Goal: Information Seeking & Learning: Learn about a topic

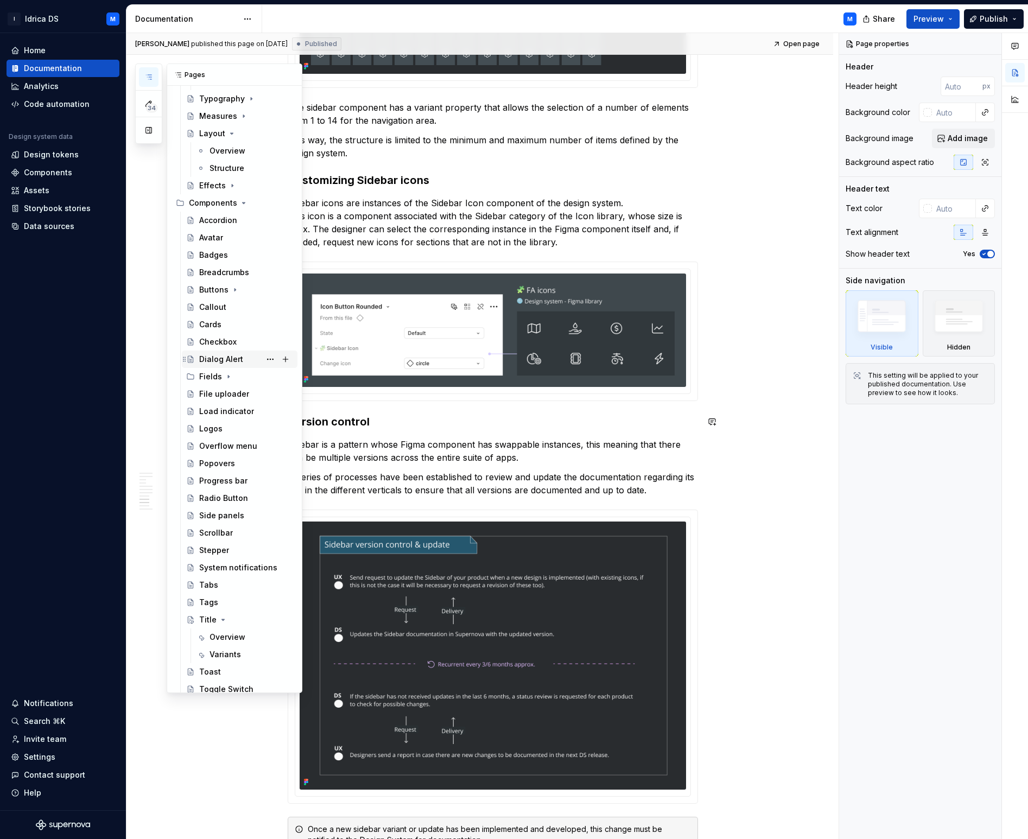
scroll to position [190, 0]
click at [225, 363] on div "Dialog Alert" at bounding box center [221, 362] width 44 height 11
type textarea "*"
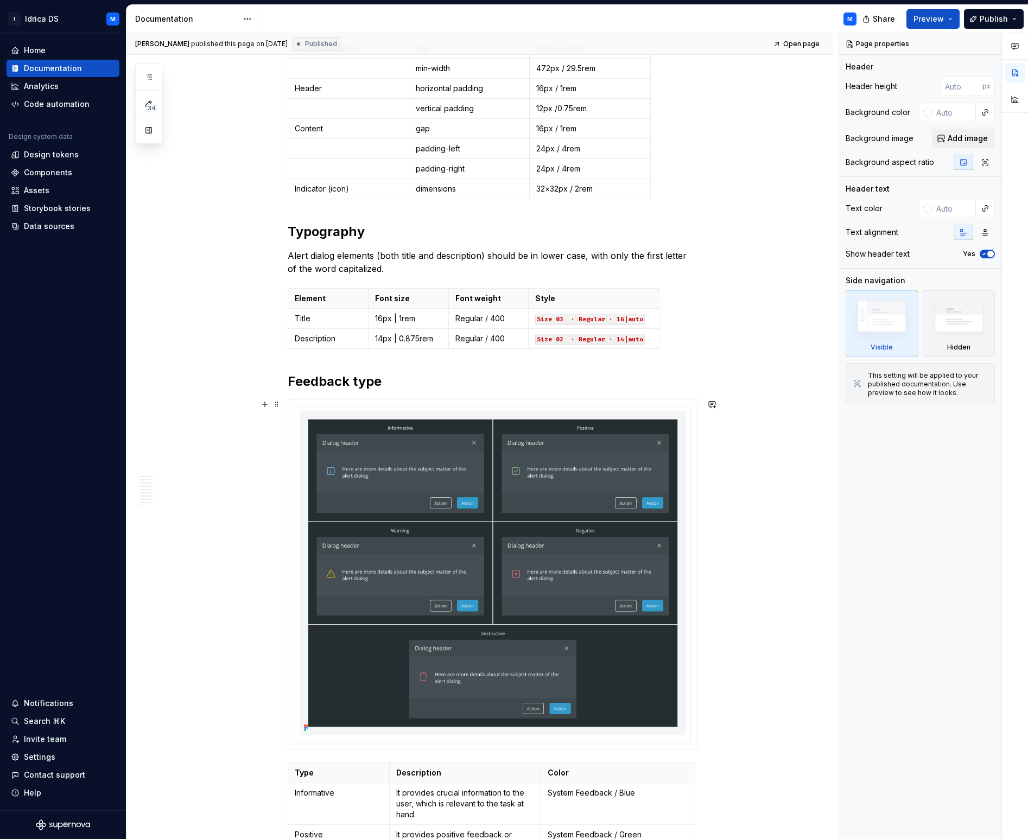
scroll to position [1282, 0]
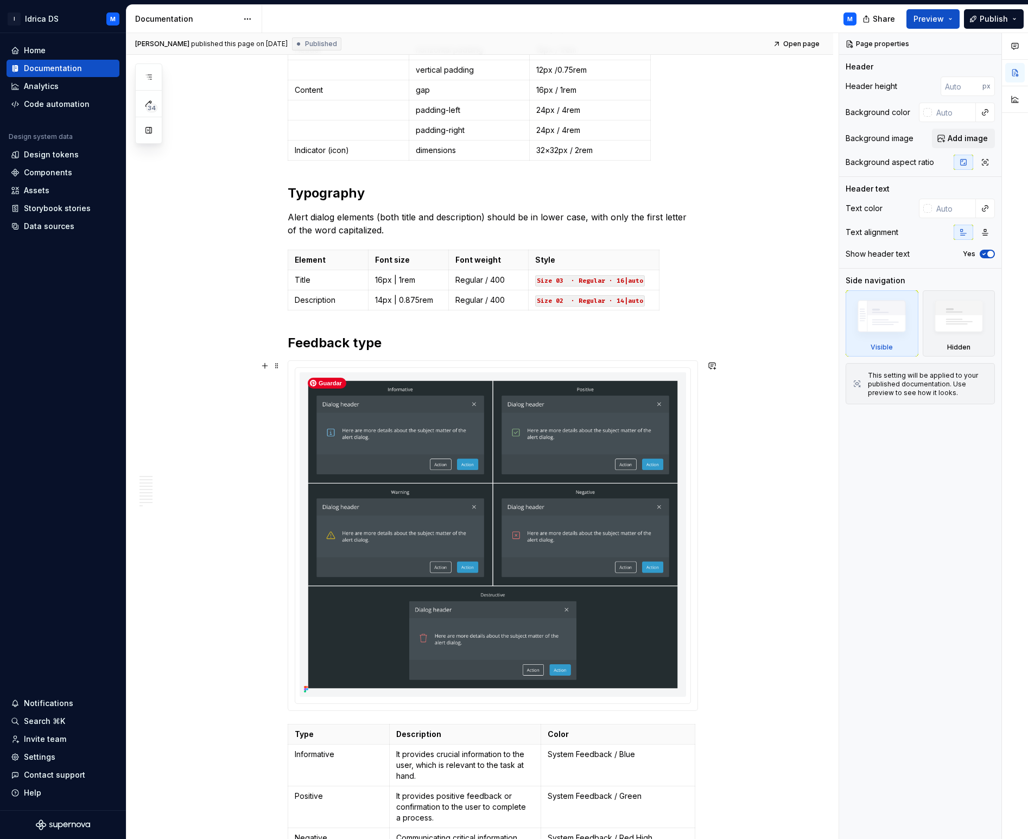
click at [427, 437] on img at bounding box center [493, 534] width 386 height 325
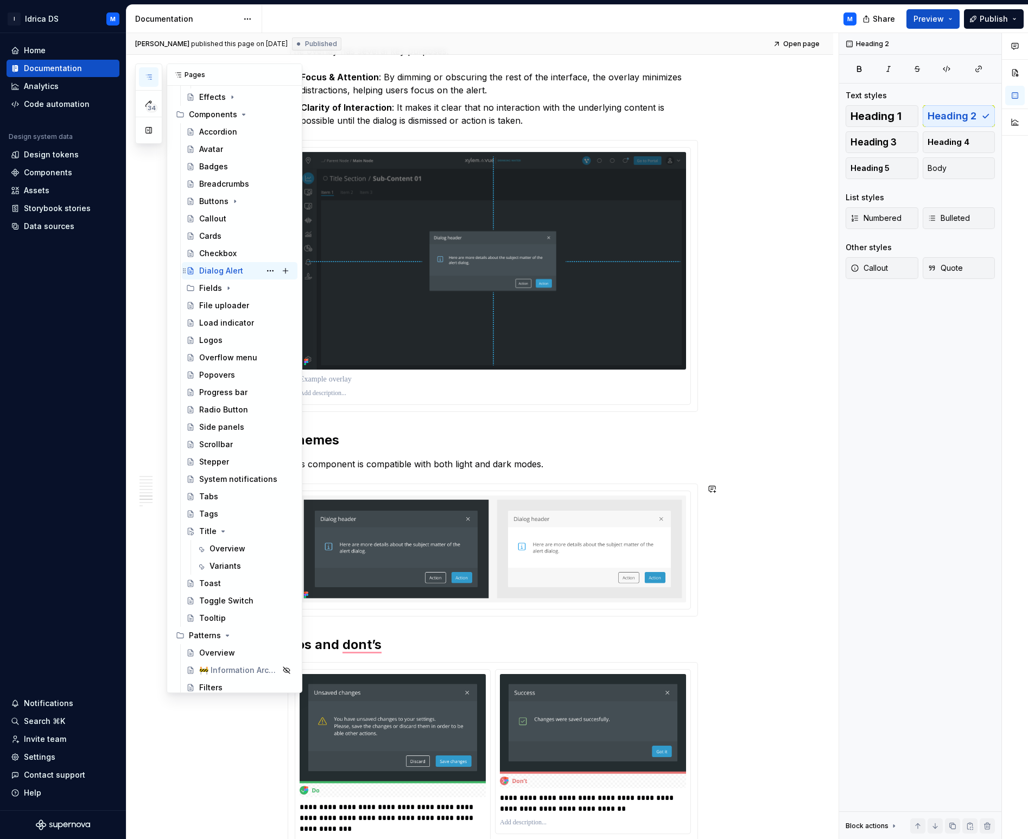
scroll to position [277, 0]
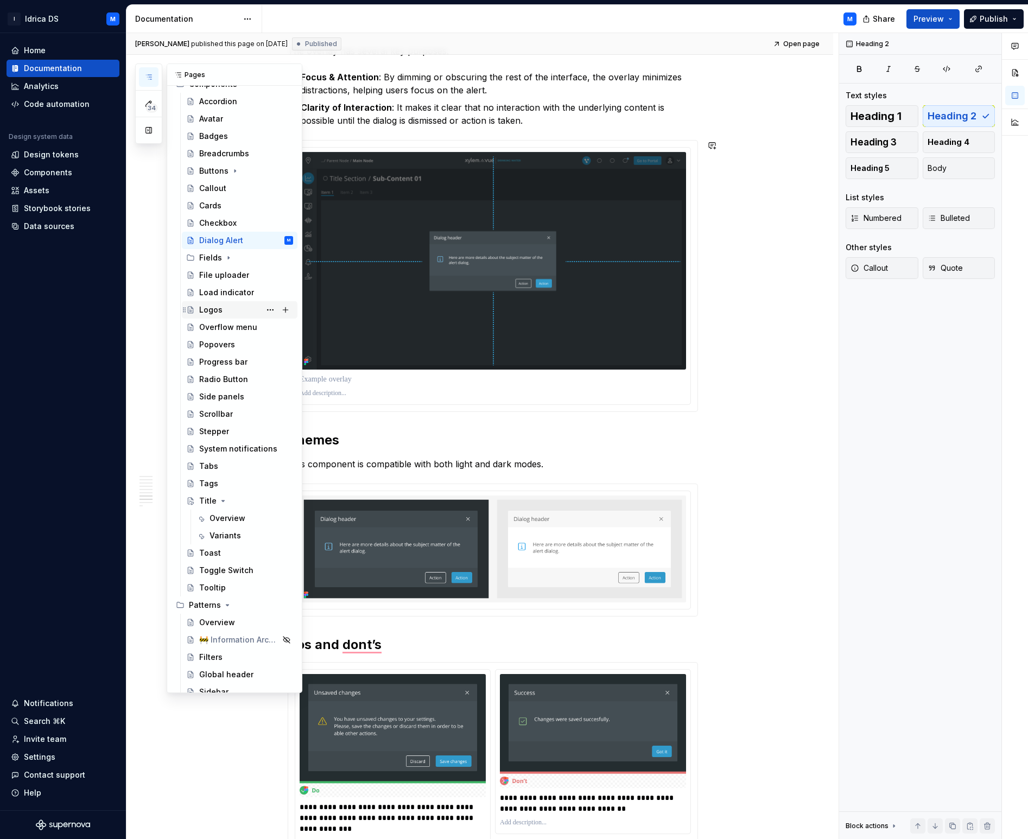
click at [211, 309] on div "Logos" at bounding box center [210, 309] width 23 height 11
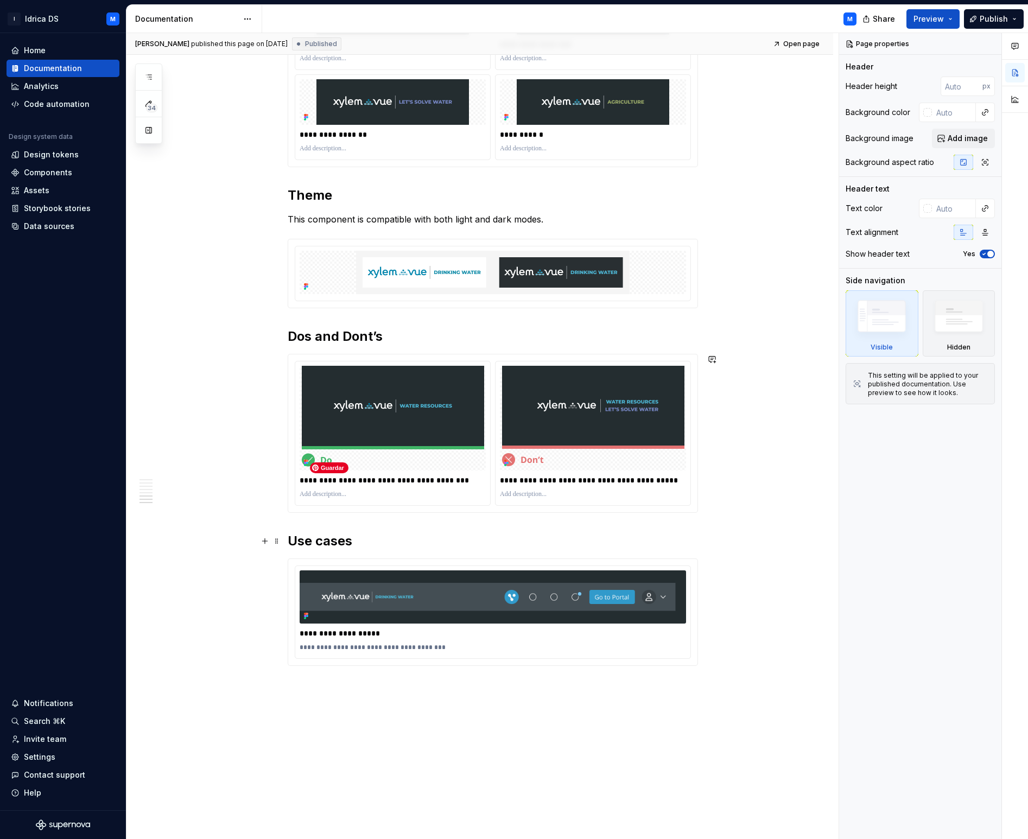
scroll to position [1275, 0]
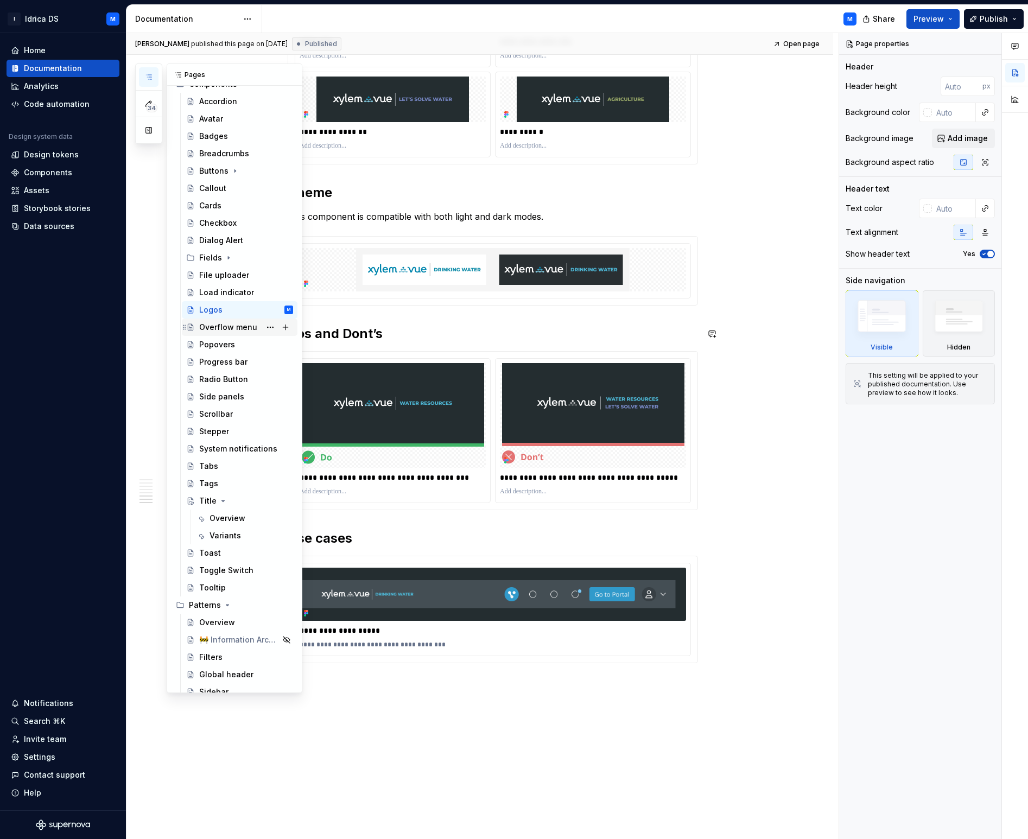
click at [236, 328] on div "Overflow menu" at bounding box center [228, 327] width 58 height 11
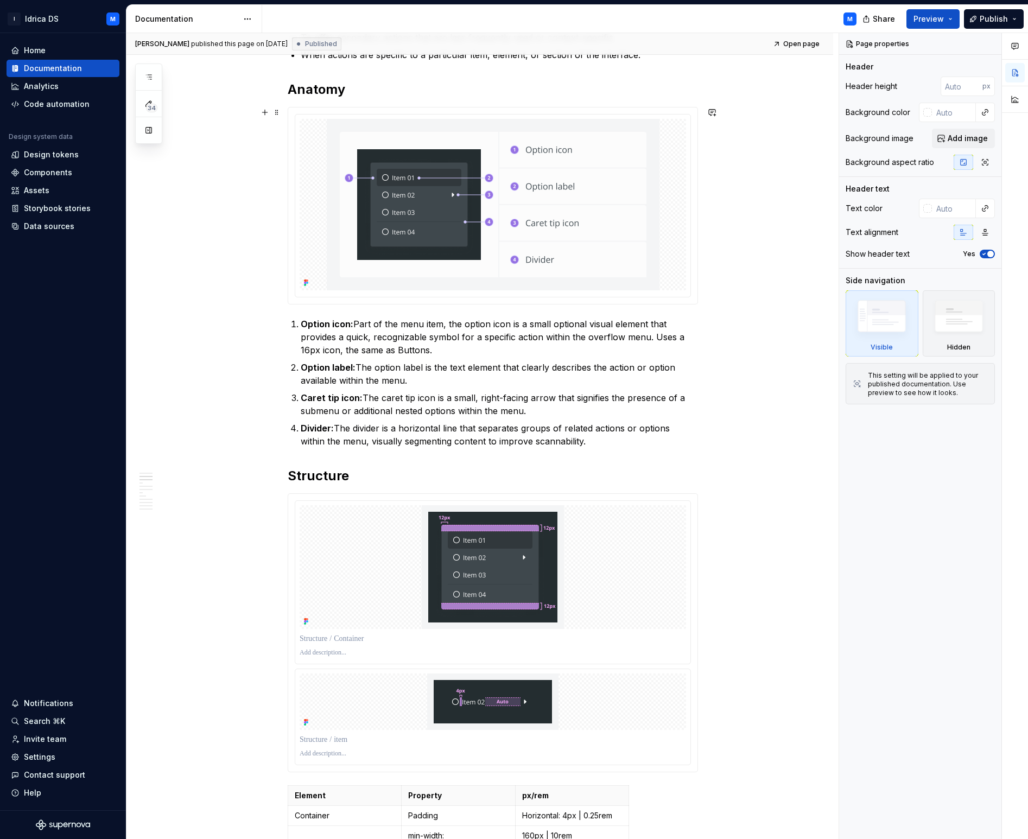
scroll to position [277, 0]
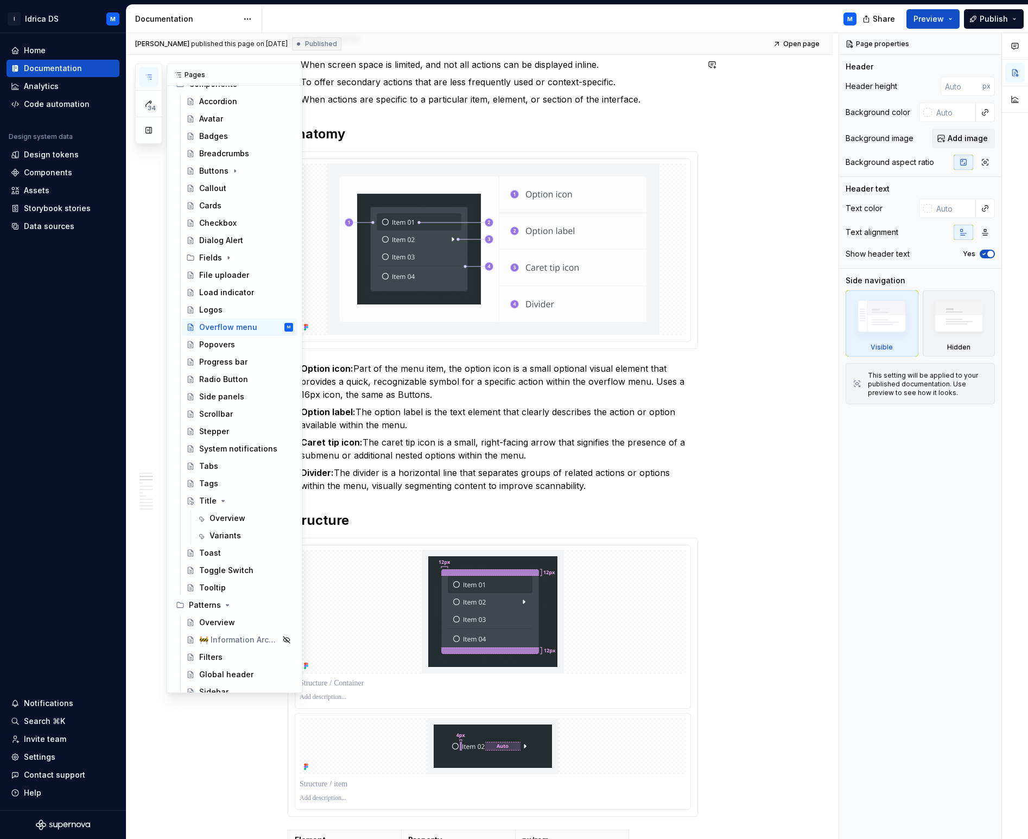
click at [151, 77] on icon "button" at bounding box center [148, 77] width 5 height 4
click at [229, 344] on div "Popovers" at bounding box center [217, 344] width 36 height 11
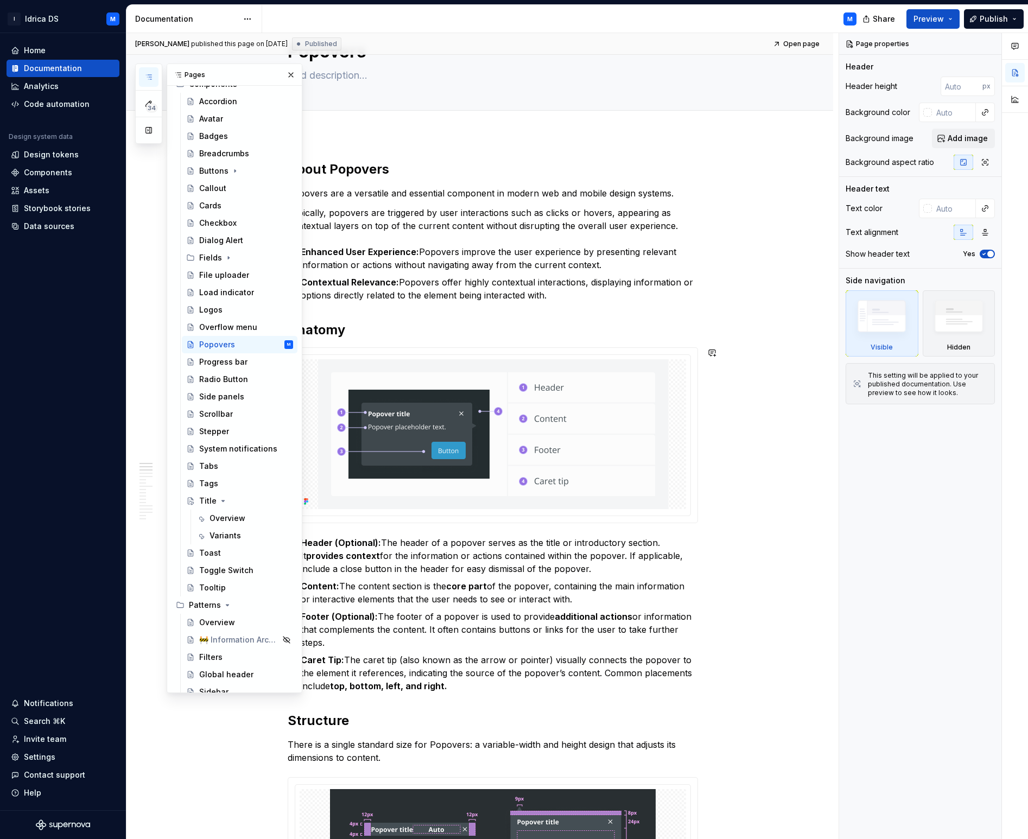
scroll to position [53, 0]
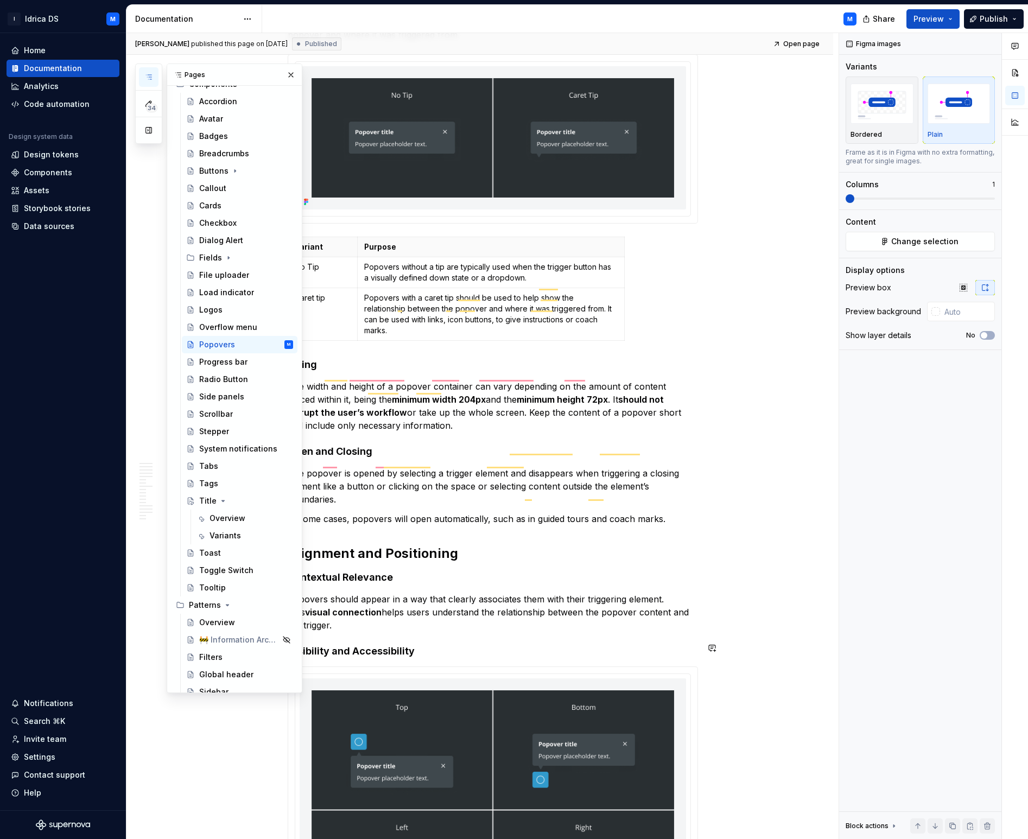
scroll to position [1736, 0]
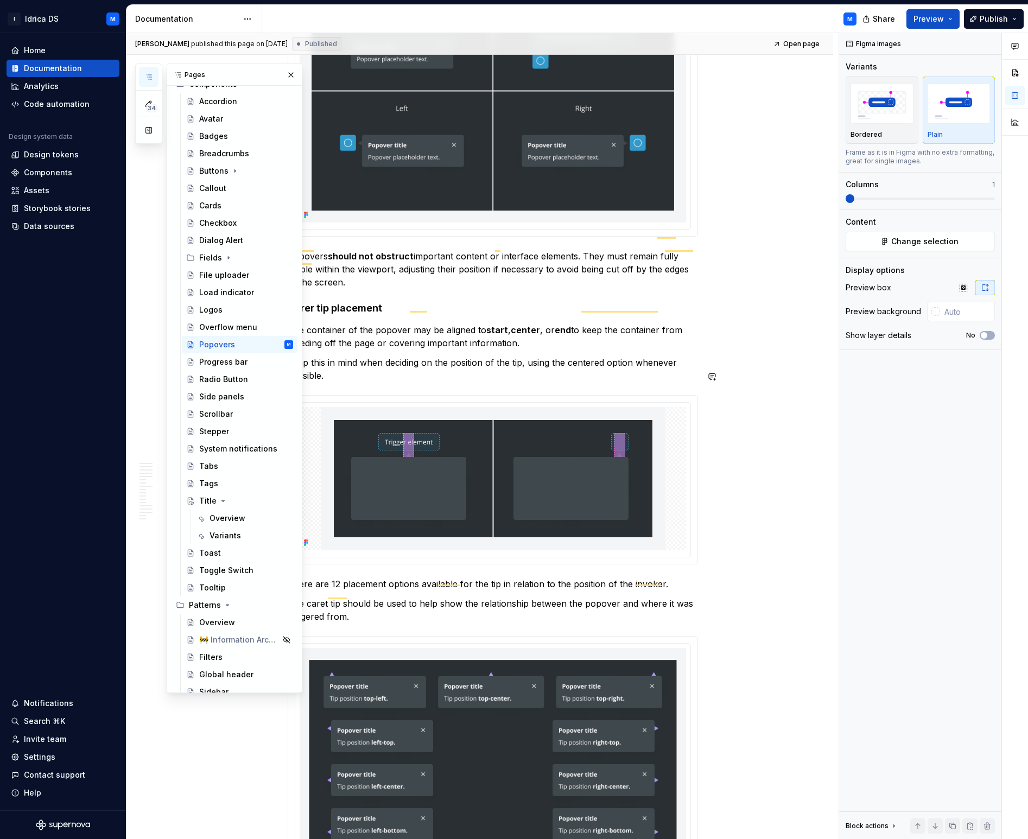
type textarea "*"
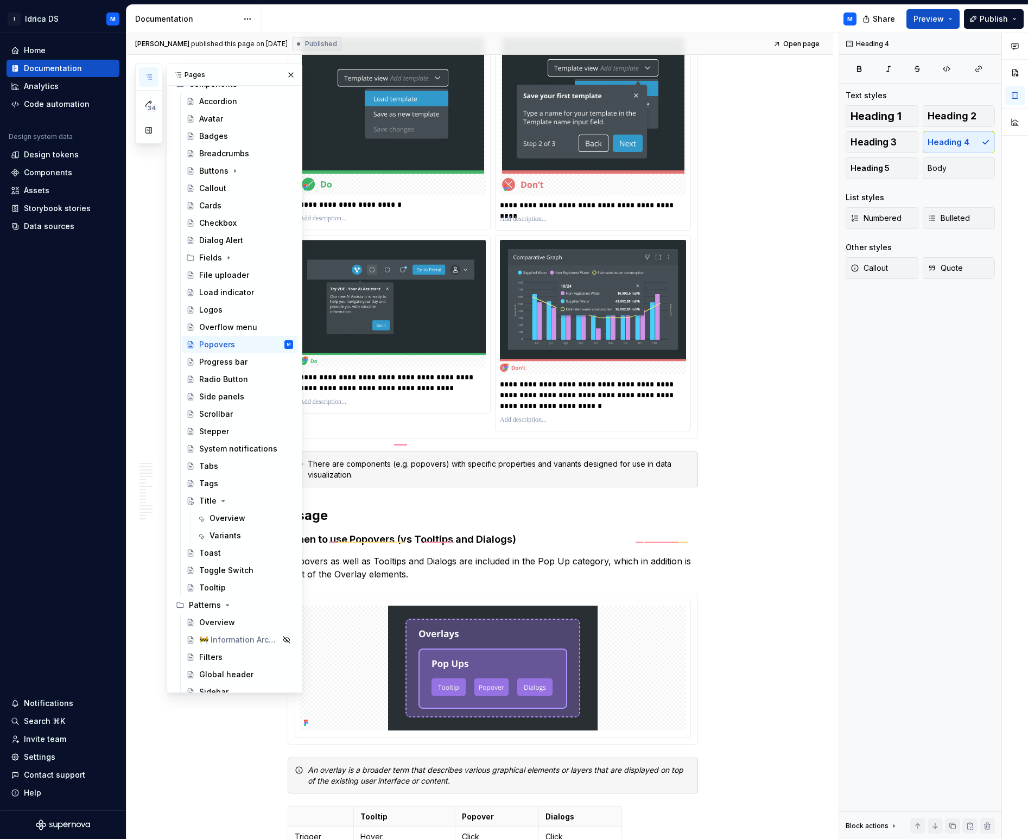
scroll to position [4001, 0]
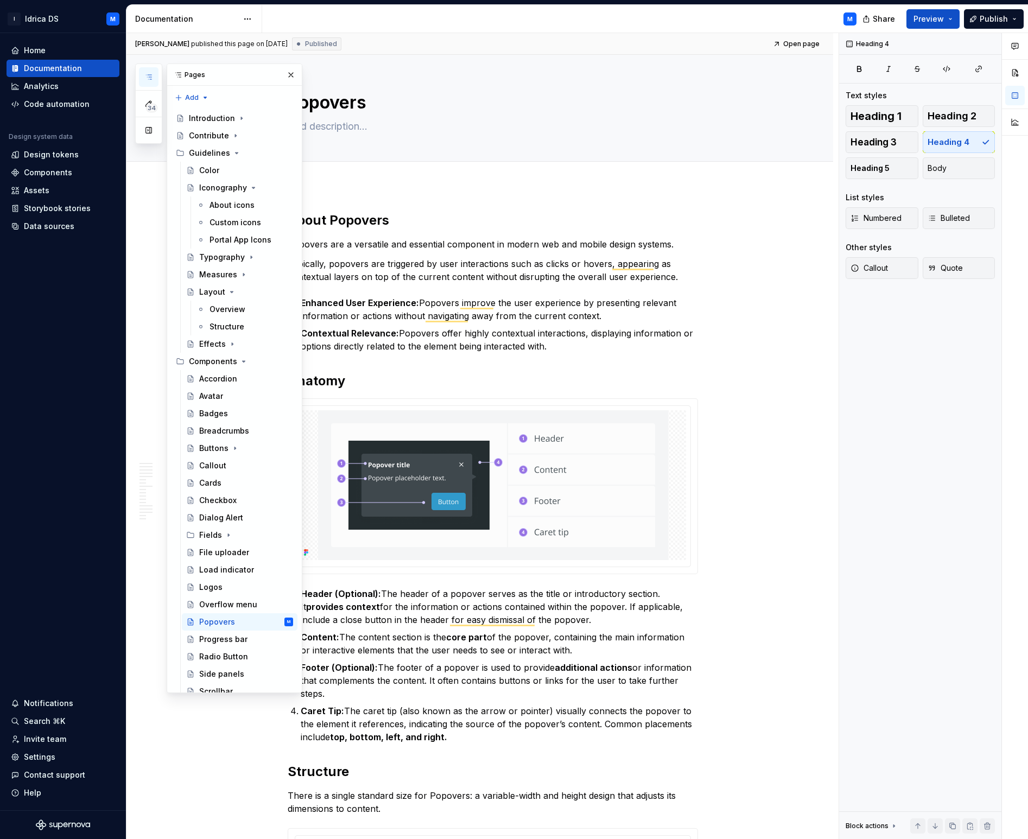
scroll to position [3367, 0]
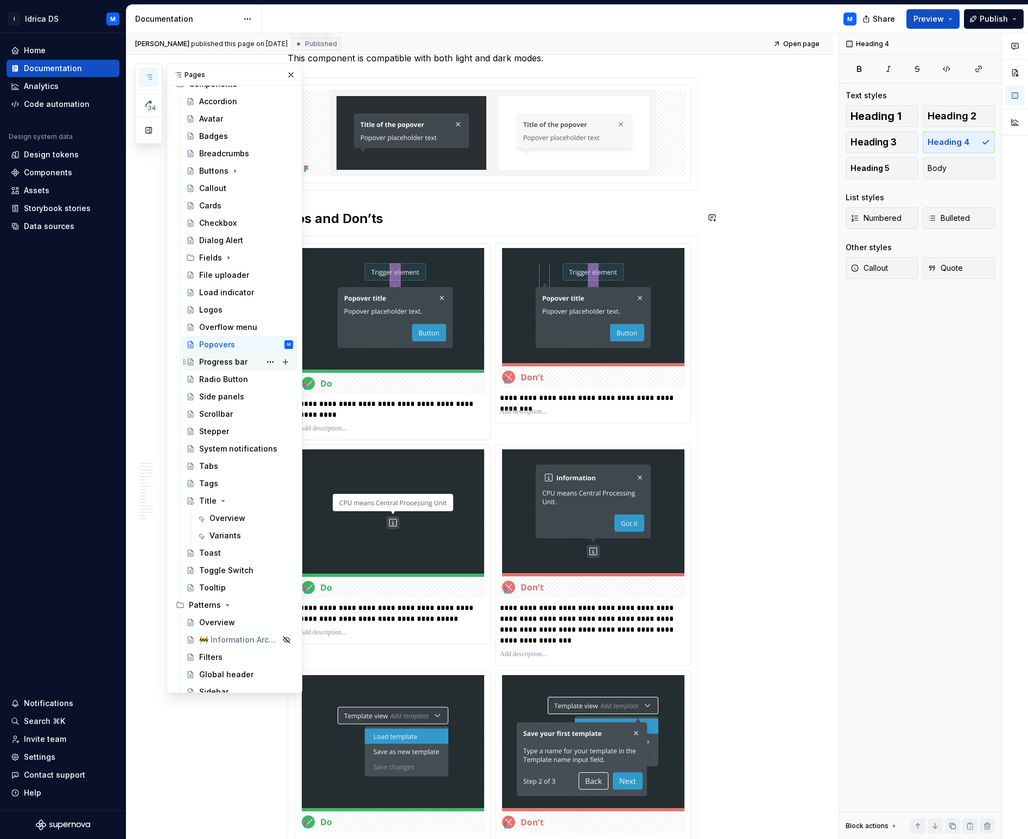
click at [228, 363] on div "Progress bar" at bounding box center [223, 362] width 48 height 11
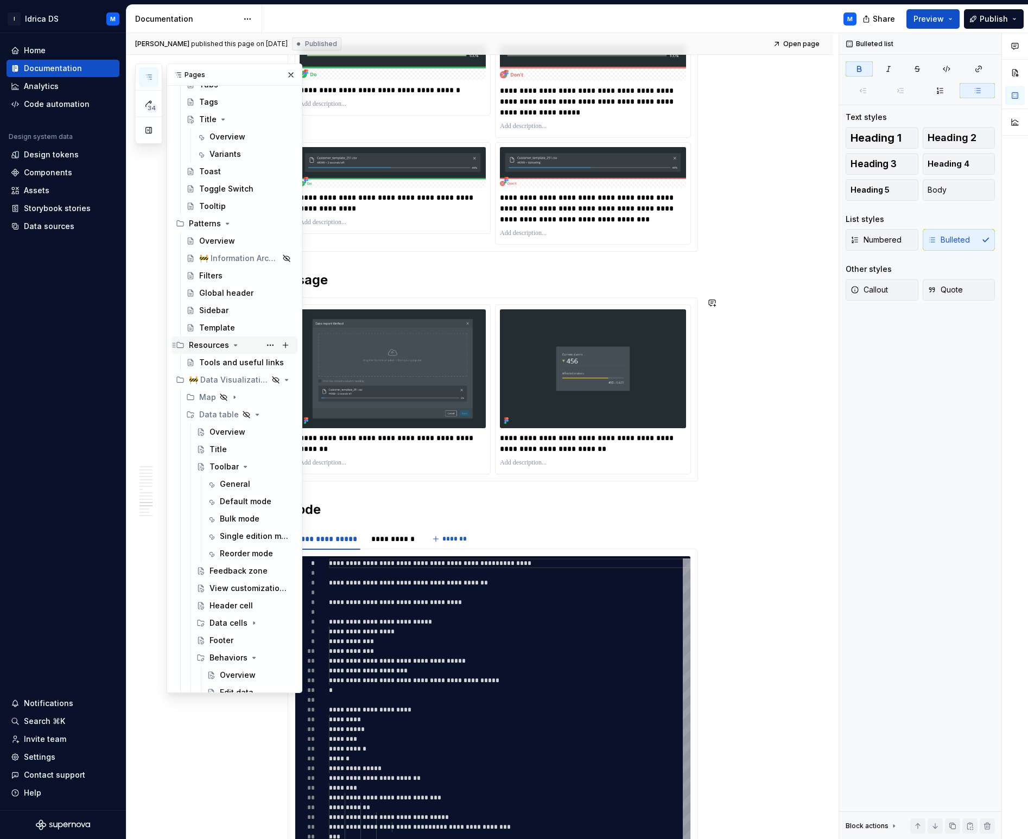
scroll to position [669, 0]
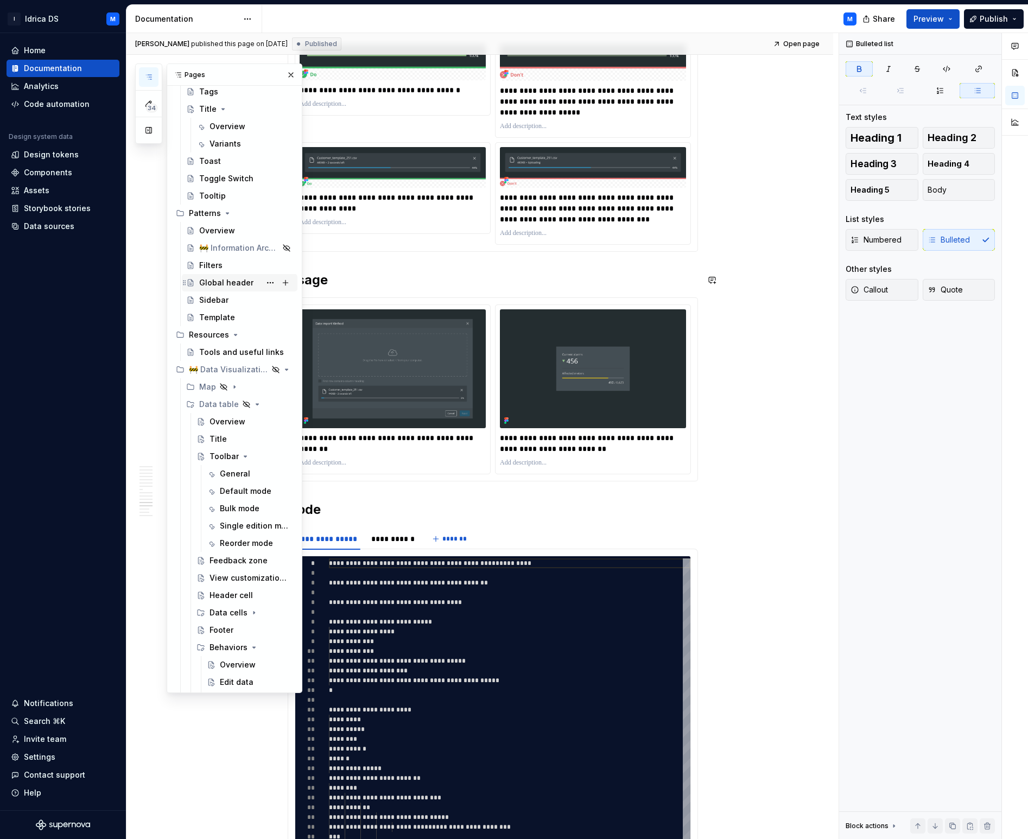
click at [224, 286] on div "Global header" at bounding box center [226, 282] width 54 height 11
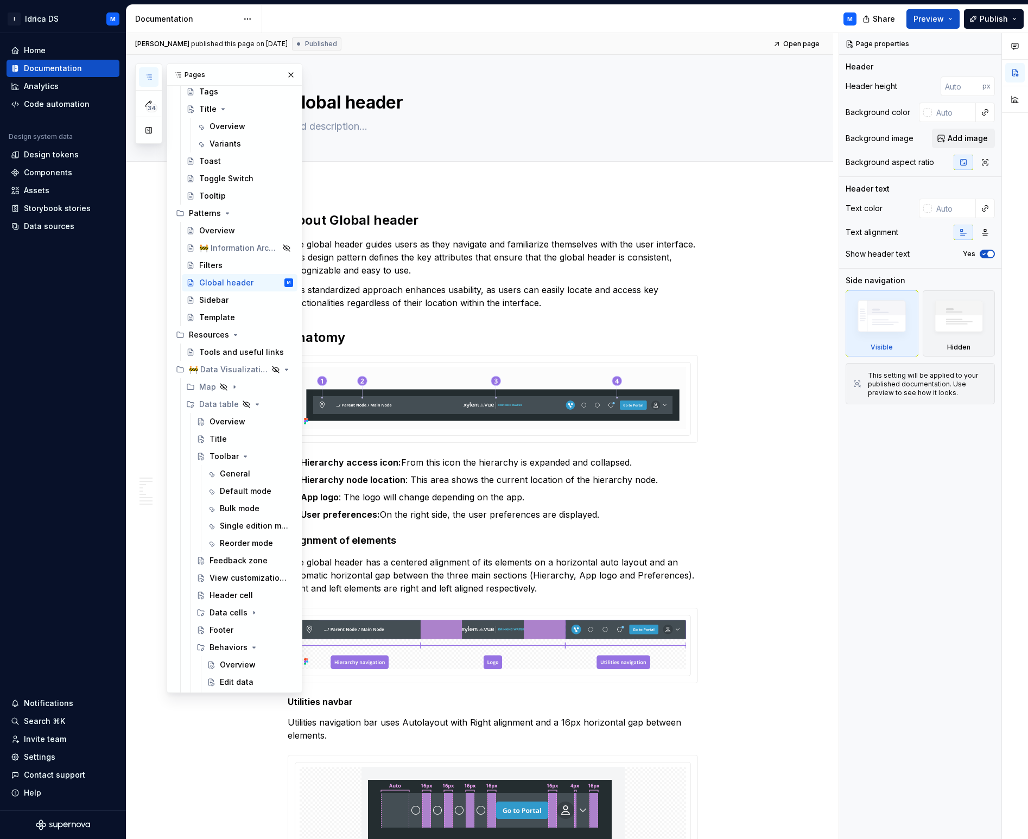
type textarea "*"
